Goal: Complete application form

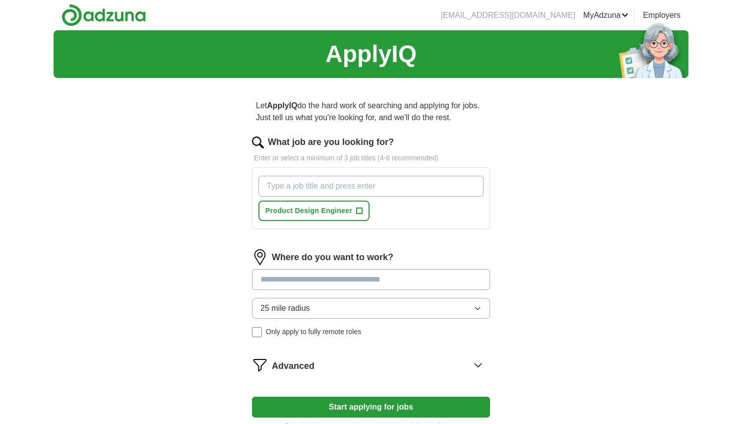
click at [425, 192] on input "What job are you looking for?" at bounding box center [371, 186] width 225 height 21
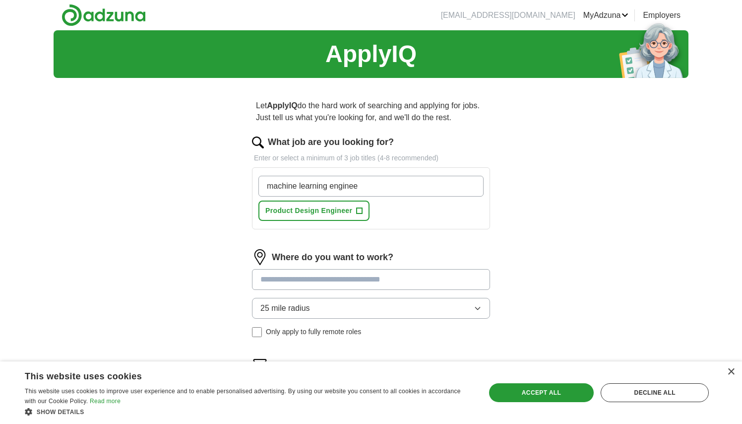
type input "machine learning engineer"
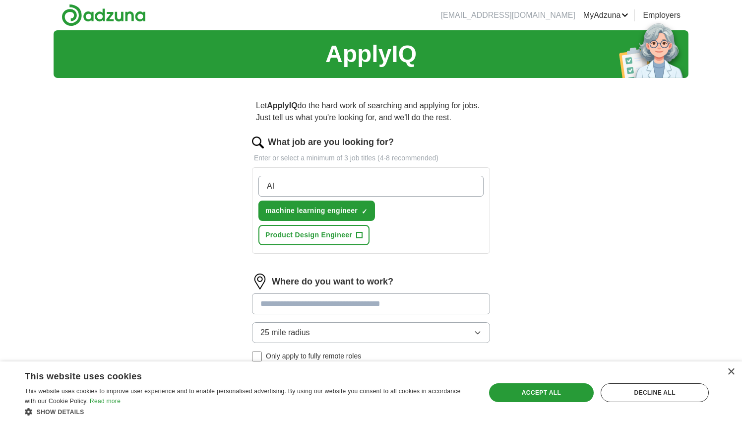
type input "A"
type input "ML/AI engineer"
type input "A"
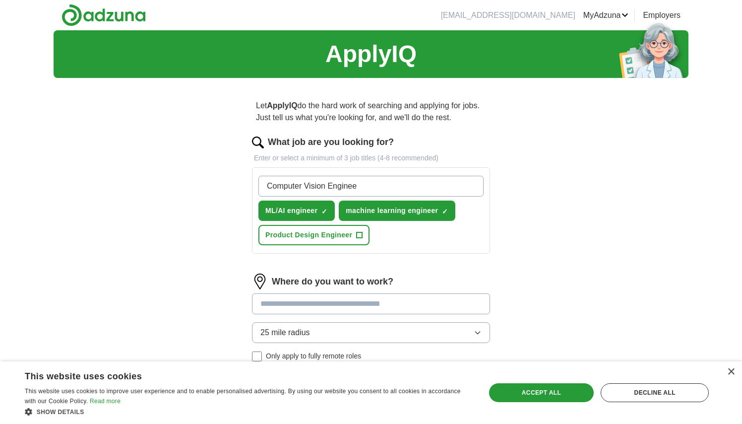
type input "Computer Vision Engineer"
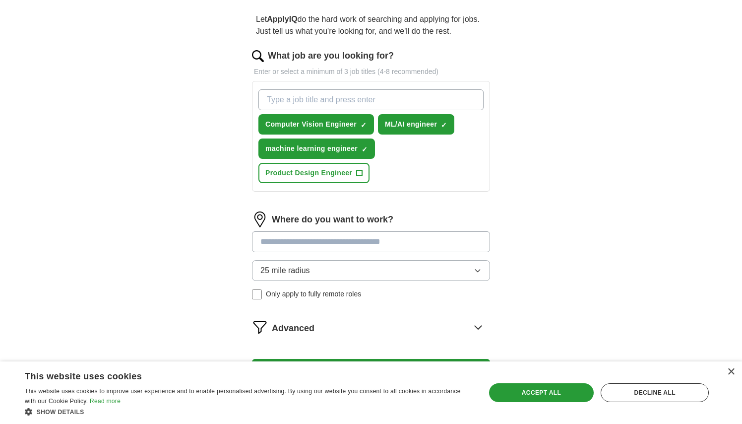
scroll to position [92, 0]
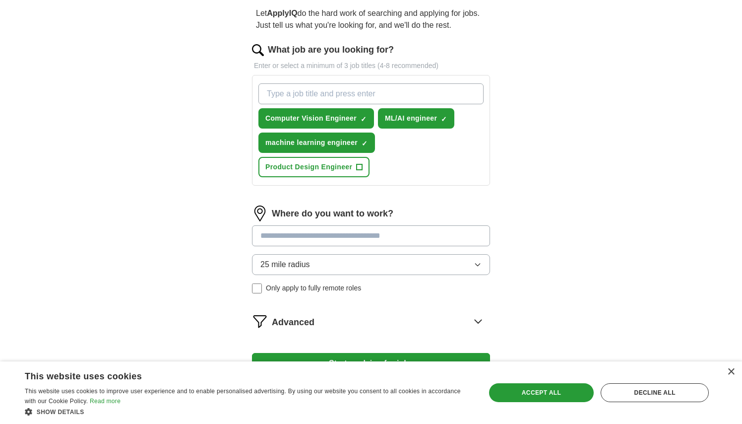
click at [458, 242] on input at bounding box center [371, 235] width 238 height 21
type input "******"
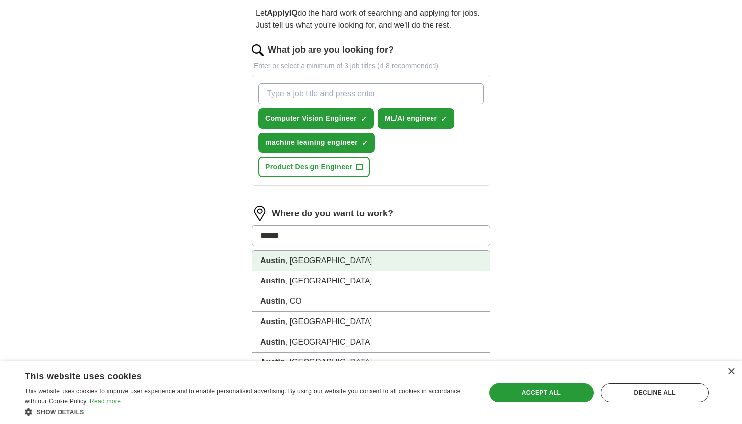
click at [379, 260] on li "[GEOGRAPHIC_DATA] , [GEOGRAPHIC_DATA]" at bounding box center [371, 261] width 237 height 20
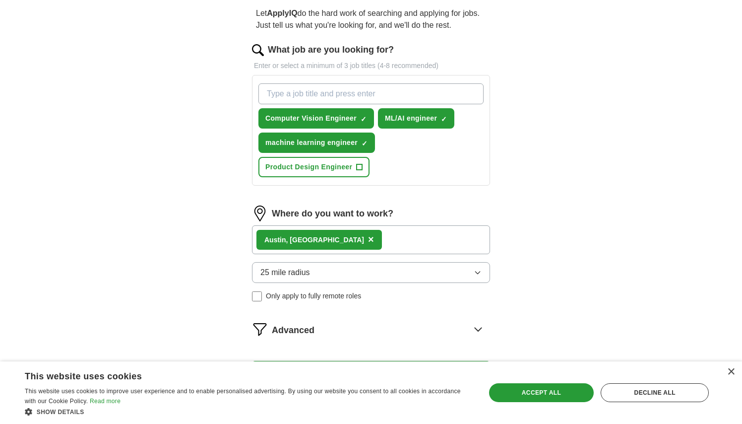
click at [381, 273] on button "25 mile radius" at bounding box center [371, 272] width 238 height 21
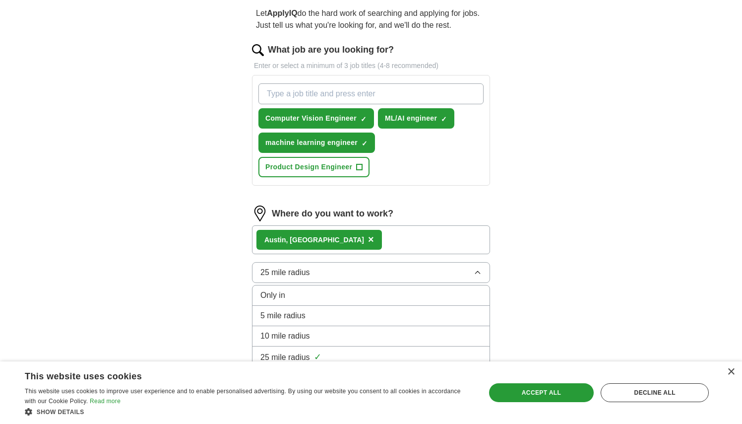
click at [527, 309] on div "Let ApplyIQ do the hard work of searching and applying for jobs. Just tell us w…" at bounding box center [371, 201] width 318 height 415
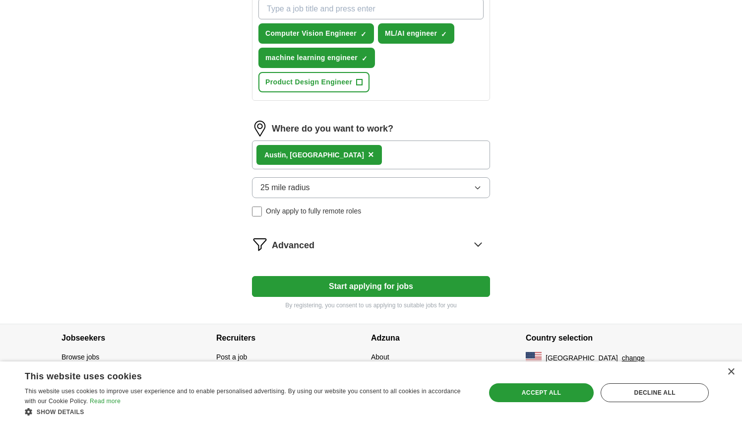
scroll to position [177, 0]
click at [451, 246] on div "Advanced" at bounding box center [381, 244] width 218 height 16
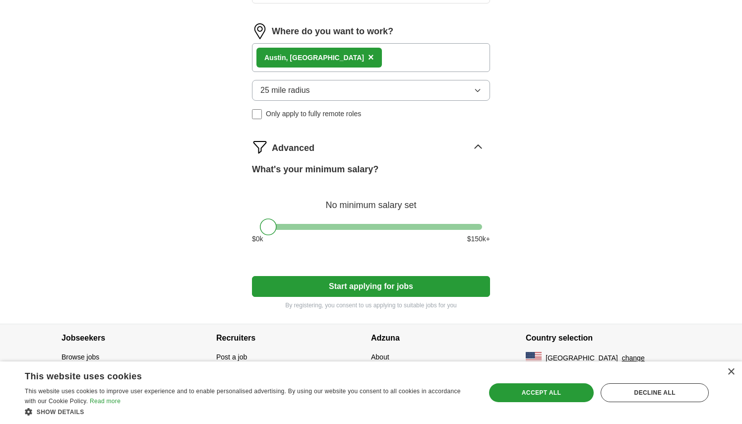
scroll to position [274, 0]
click at [474, 286] on button "Start applying for jobs" at bounding box center [371, 286] width 238 height 21
select select "**"
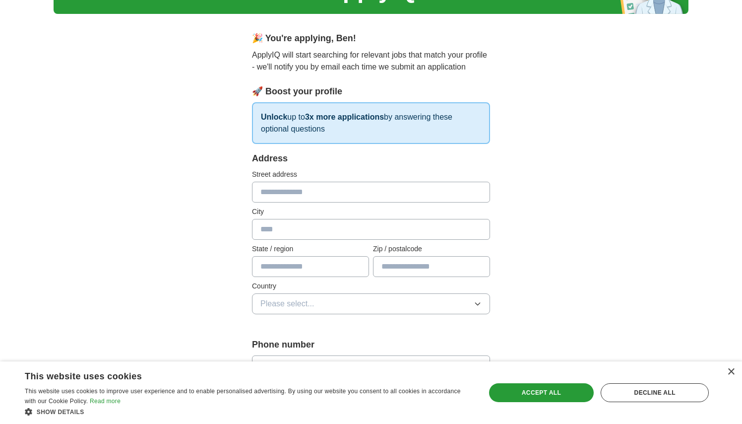
scroll to position [68, 0]
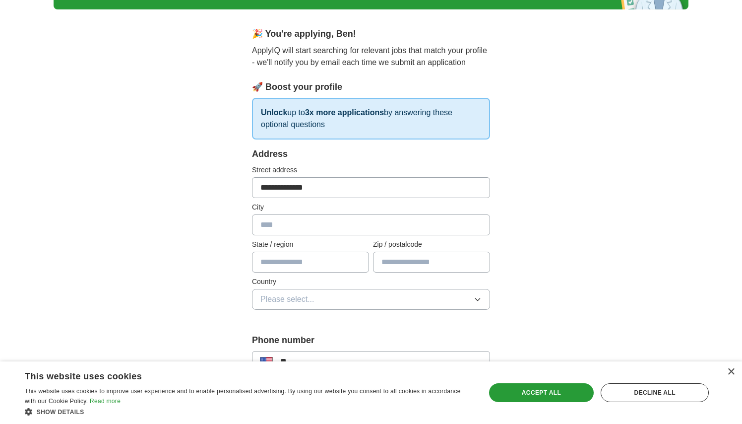
type input "**********"
type input "******"
type input "*****"
click at [576, 252] on div "**********" at bounding box center [371, 414] width 635 height 904
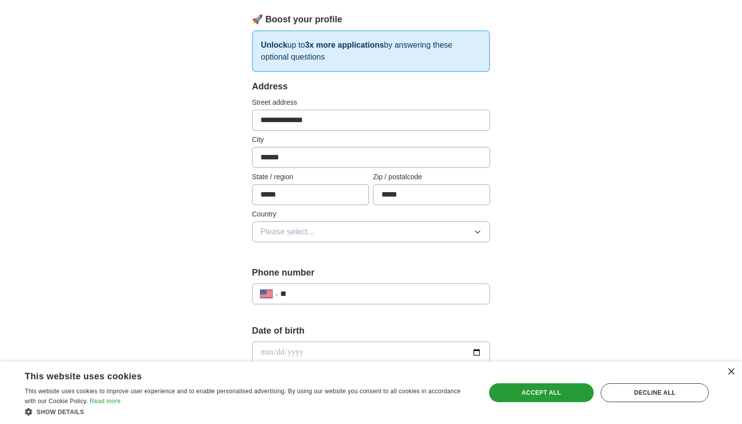
scroll to position [138, 0]
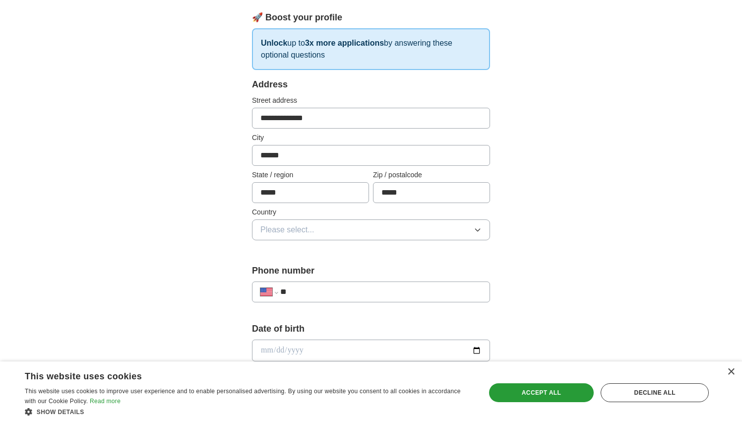
click at [416, 237] on button "Please select..." at bounding box center [371, 229] width 238 height 21
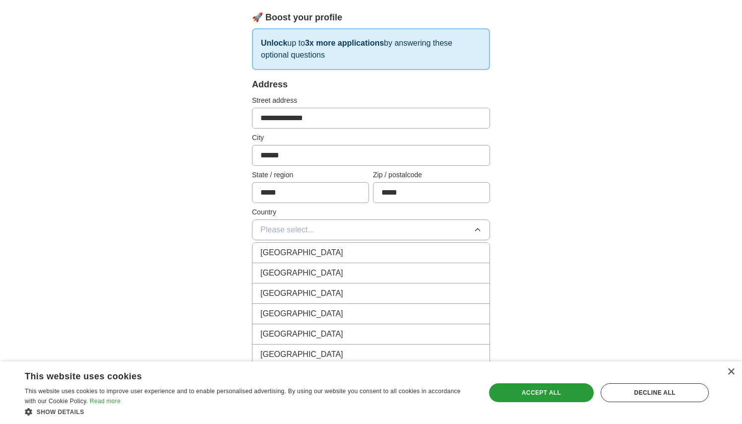
click at [399, 271] on div "[GEOGRAPHIC_DATA]" at bounding box center [371, 273] width 221 height 12
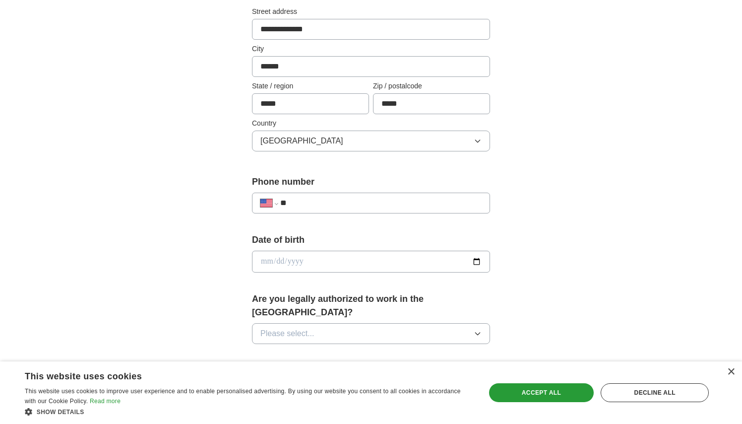
scroll to position [233, 0]
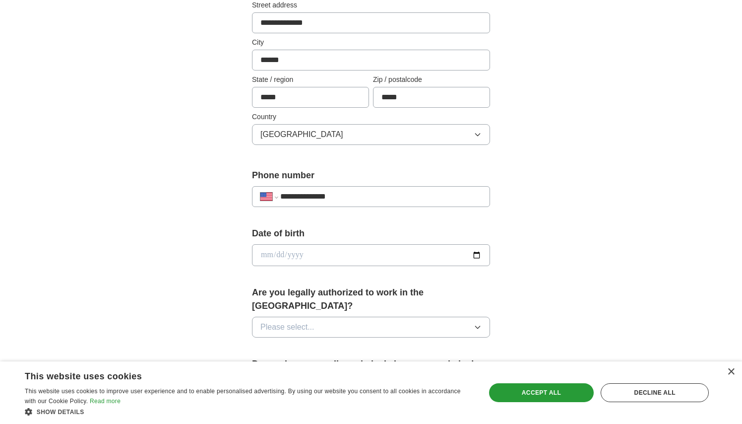
type input "**********"
click at [354, 255] on input "date" at bounding box center [371, 255] width 238 height 22
click at [280, 256] on input "date" at bounding box center [371, 255] width 238 height 22
click at [297, 257] on input "date" at bounding box center [371, 255] width 238 height 22
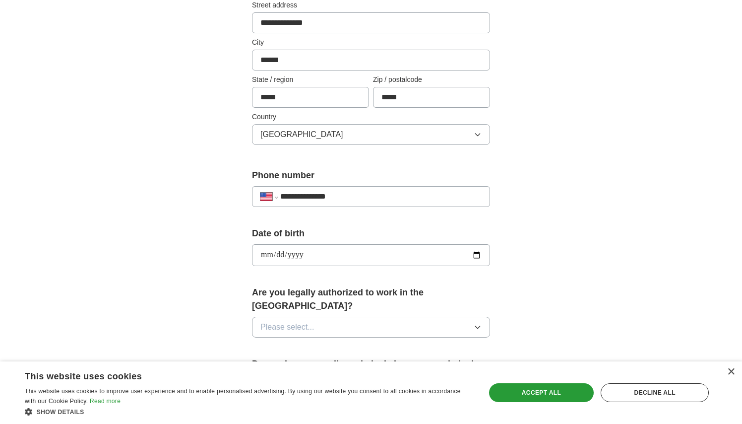
type input "**********"
click at [509, 240] on div "**********" at bounding box center [371, 277] width 318 height 848
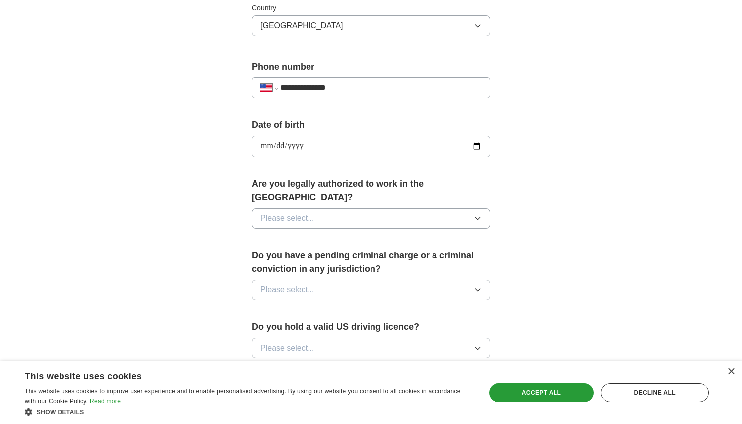
scroll to position [349, 0]
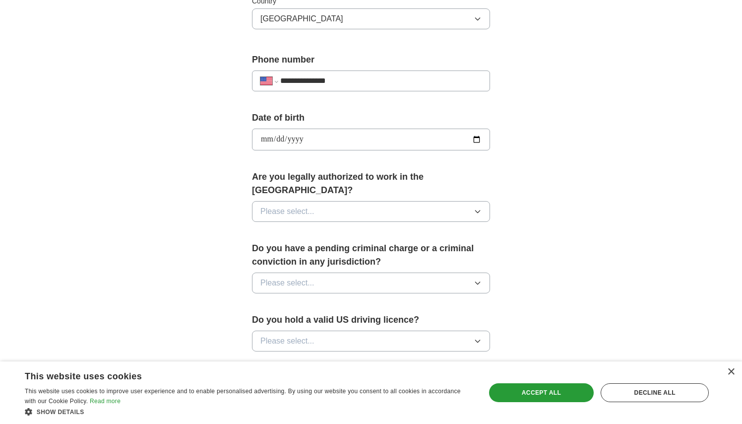
click at [459, 205] on button "Please select..." at bounding box center [371, 211] width 238 height 21
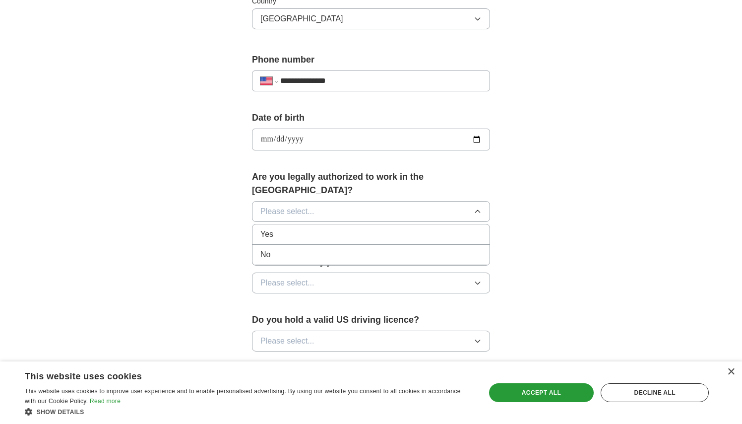
click at [446, 228] on div "Yes" at bounding box center [371, 234] width 221 height 12
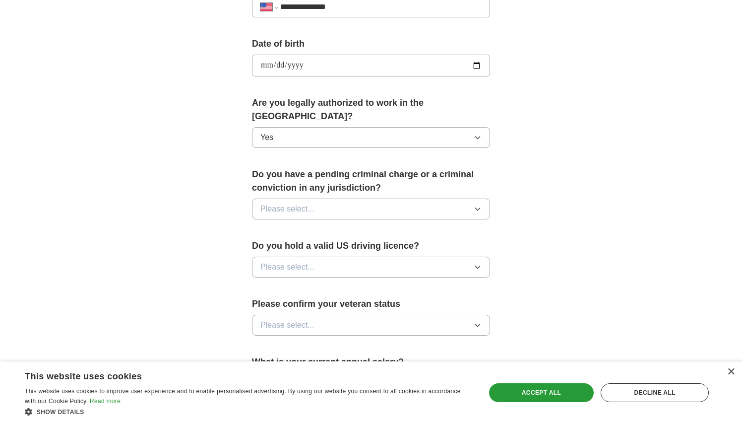
scroll to position [429, 0]
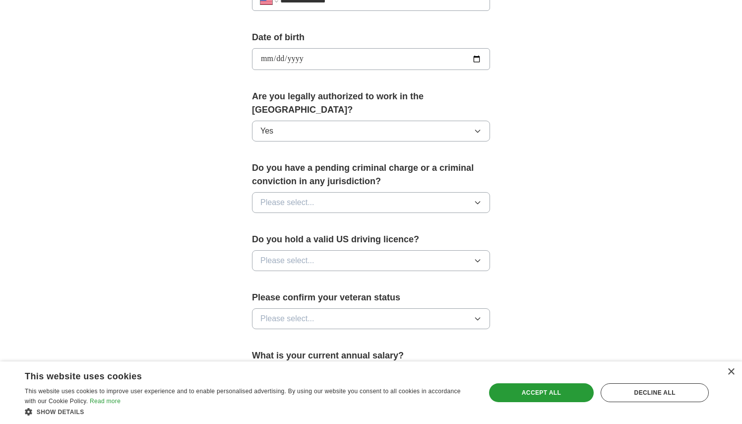
click at [448, 192] on button "Please select..." at bounding box center [371, 202] width 238 height 21
click at [401, 240] on li "No" at bounding box center [371, 246] width 237 height 20
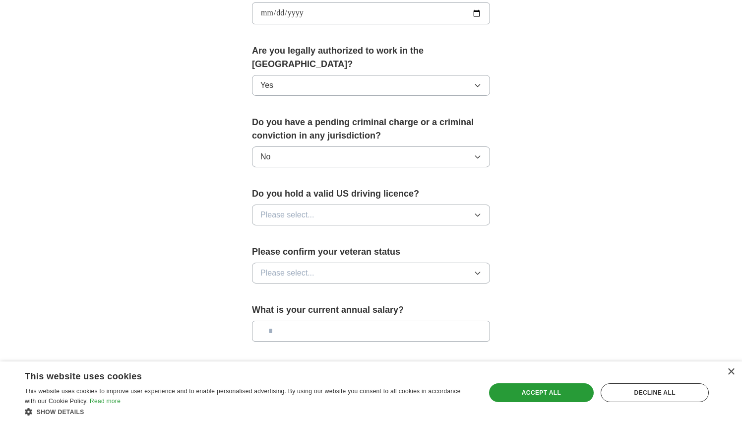
scroll to position [475, 0]
click at [405, 204] on button "Please select..." at bounding box center [371, 214] width 238 height 21
click at [376, 232] on div "Yes" at bounding box center [371, 238] width 221 height 12
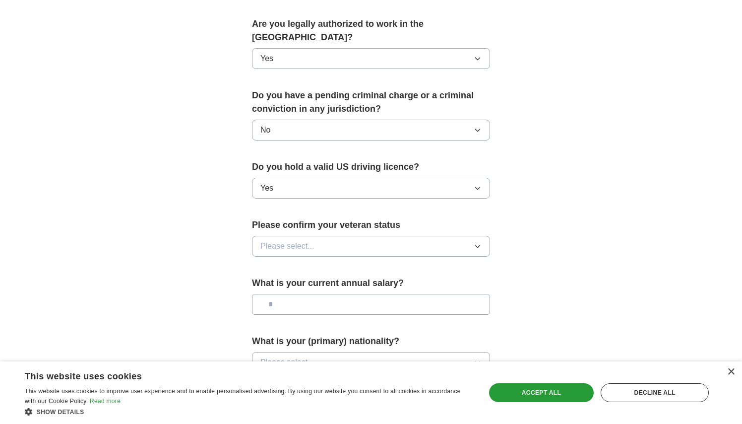
scroll to position [527, 0]
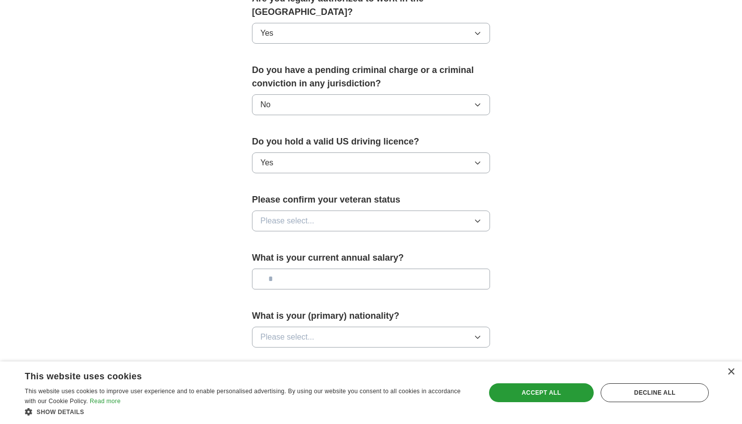
click at [374, 210] on button "Please select..." at bounding box center [371, 220] width 238 height 21
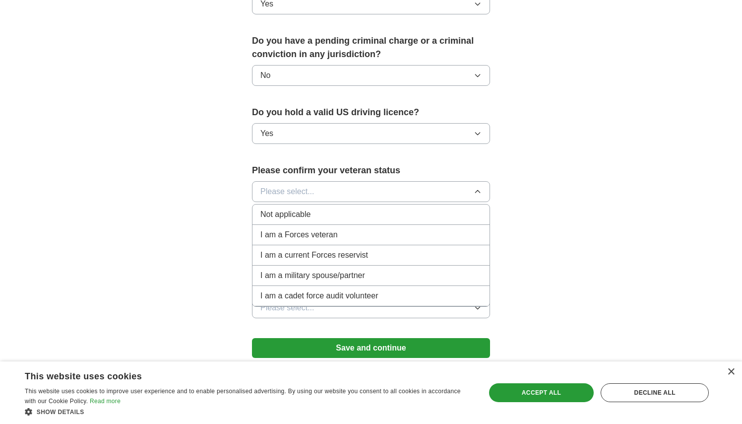
scroll to position [561, 0]
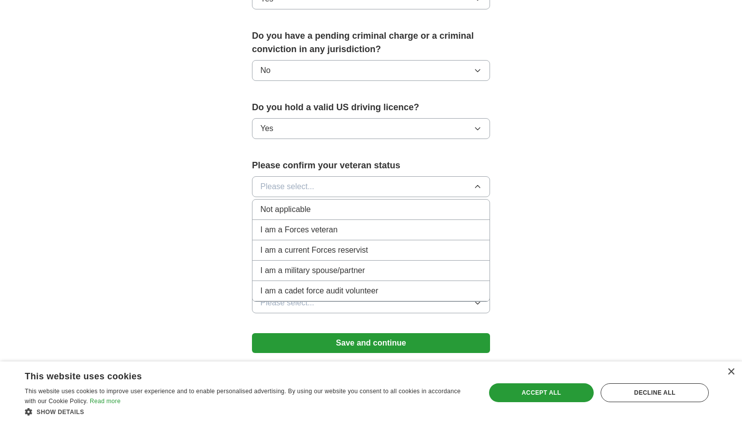
click at [365, 203] on div "Not applicable" at bounding box center [371, 209] width 221 height 12
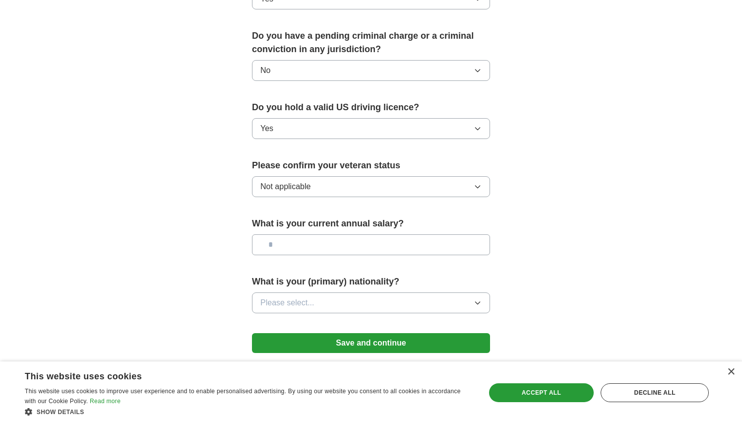
click at [361, 234] on input "text" at bounding box center [371, 244] width 238 height 21
type input "********"
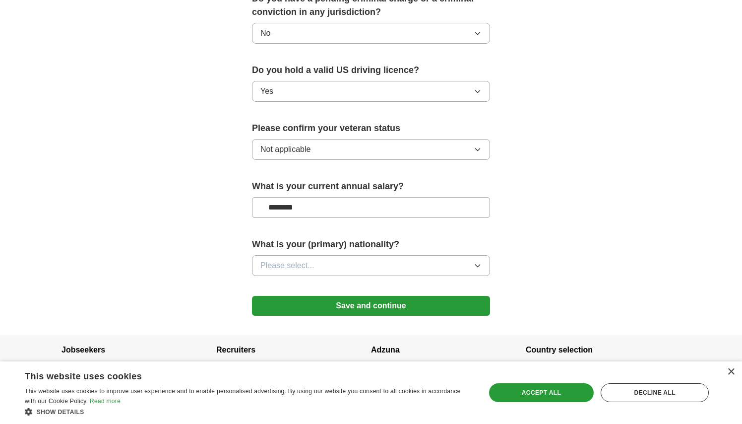
scroll to position [598, 0]
click at [480, 262] on icon "button" at bounding box center [478, 266] width 8 height 8
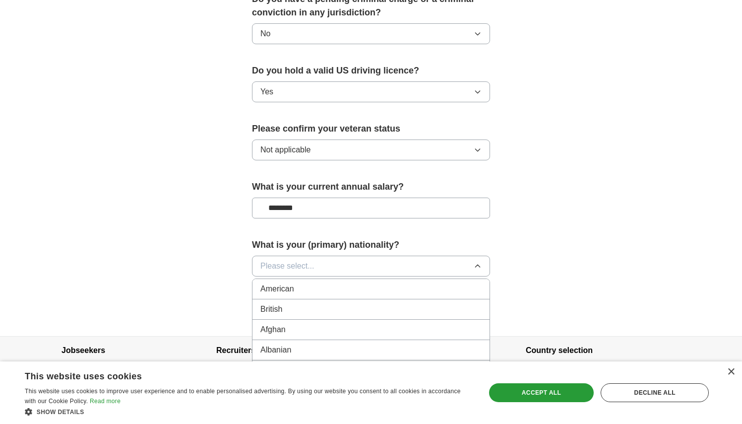
click at [445, 283] on div "American" at bounding box center [371, 289] width 221 height 12
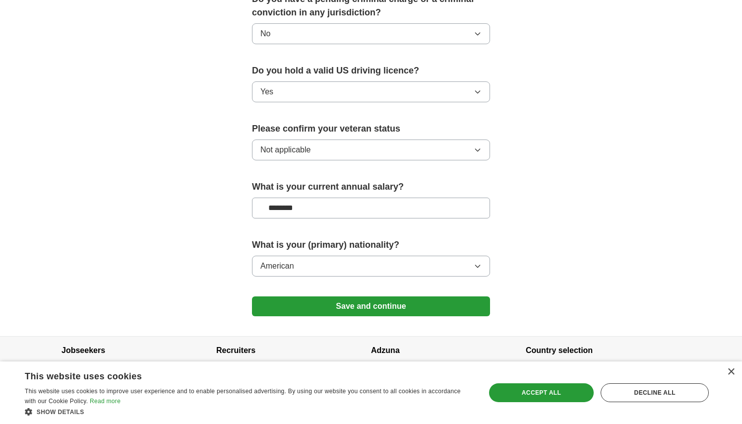
click at [450, 296] on button "Save and continue" at bounding box center [371, 306] width 238 height 20
